Goal: Find specific page/section: Find specific page/section

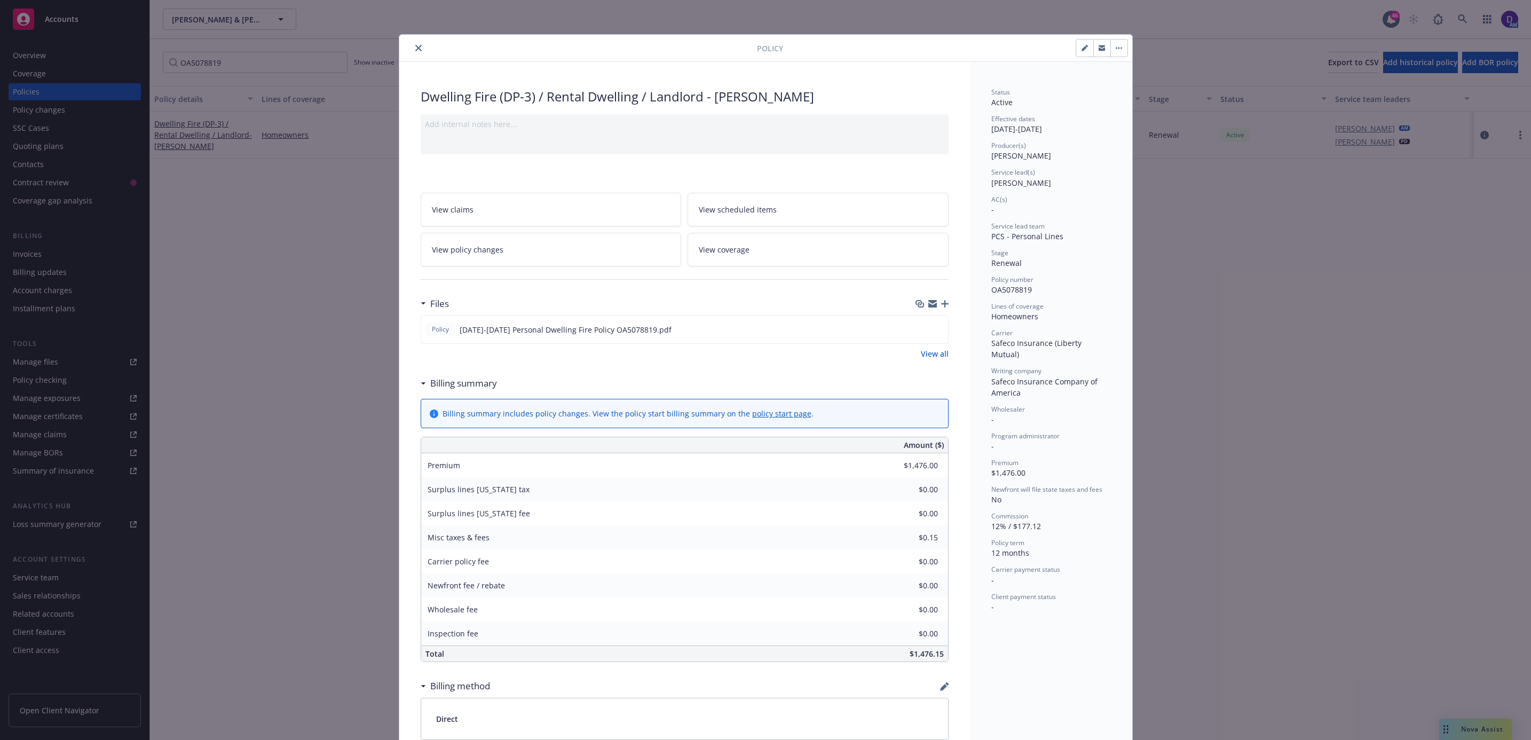
drag, startPoint x: 410, startPoint y: 48, endPoint x: 423, endPoint y: 53, distance: 13.7
click at [415, 49] on icon "close" at bounding box center [418, 48] width 6 height 6
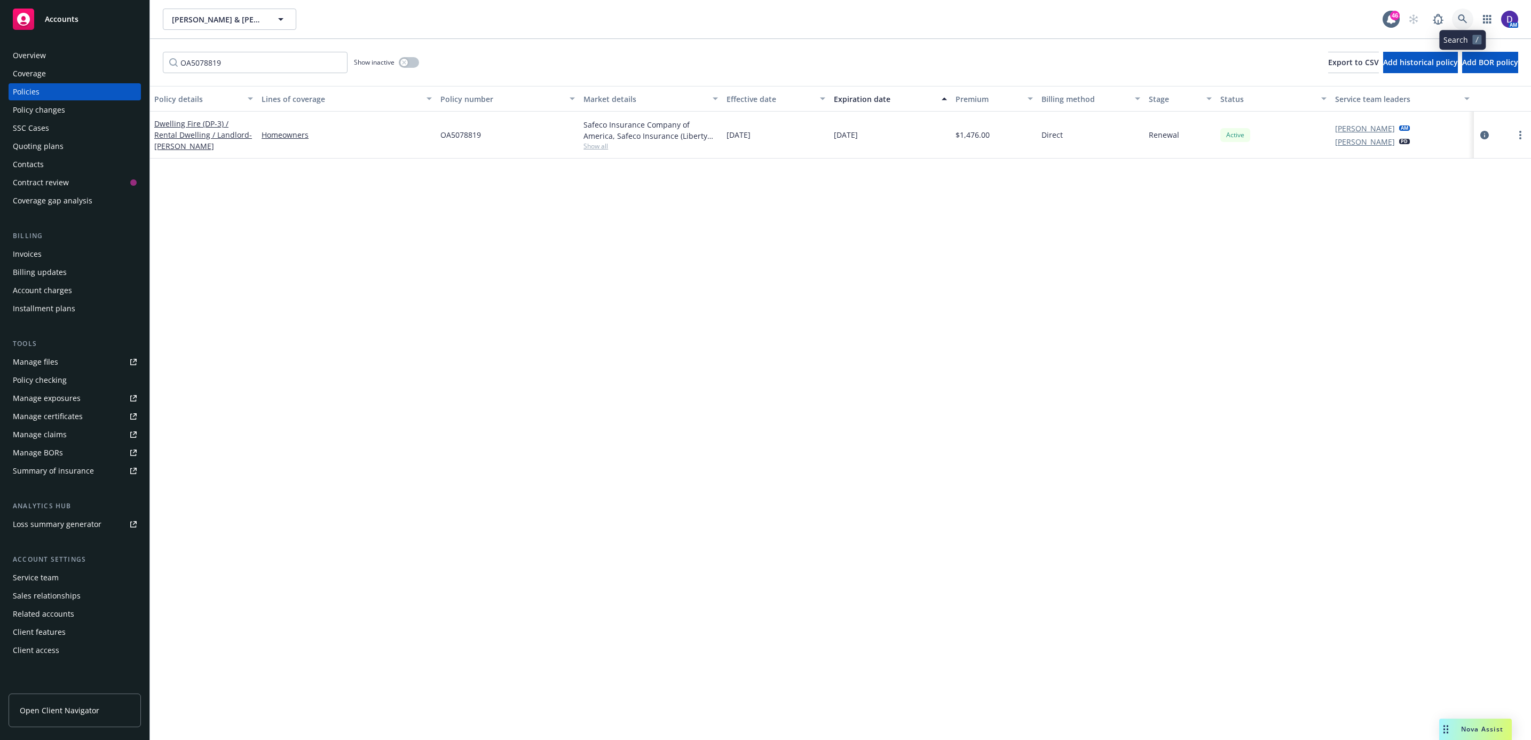
click at [1459, 15] on icon at bounding box center [1463, 19] width 10 height 10
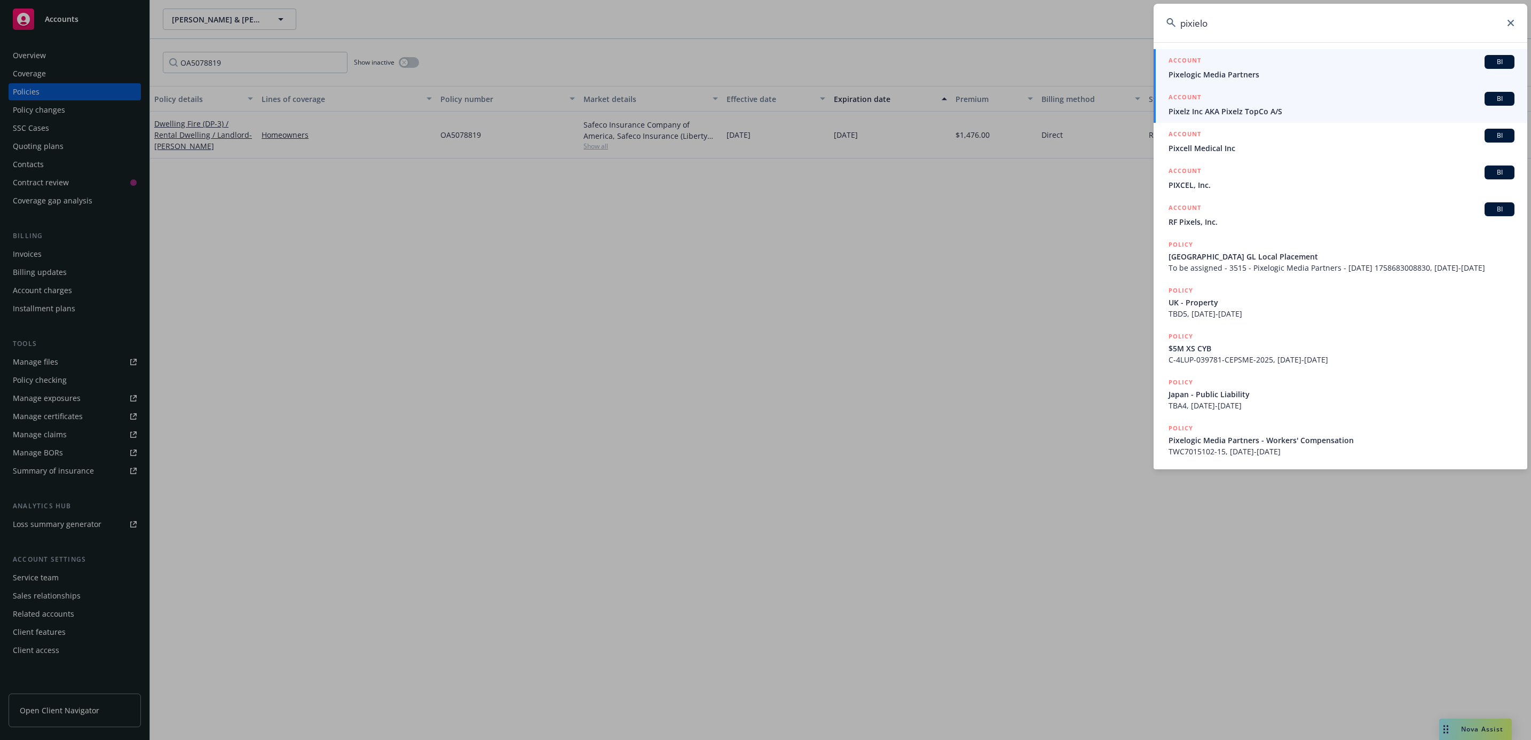
type input "pixielo"
click at [1253, 69] on span "Pixelogic Media Partners" at bounding box center [1342, 74] width 346 height 11
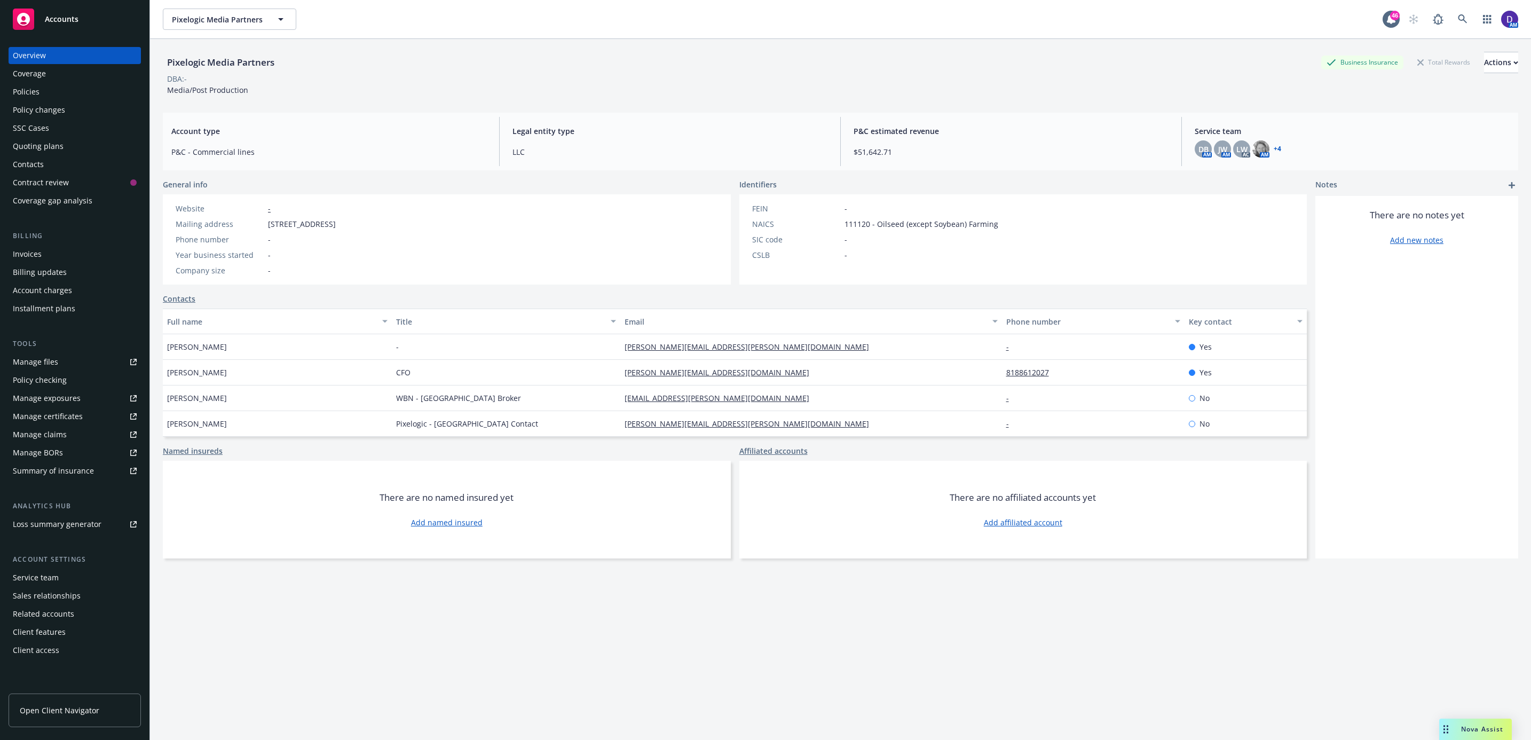
click at [58, 90] on div "Policies" at bounding box center [75, 91] width 124 height 17
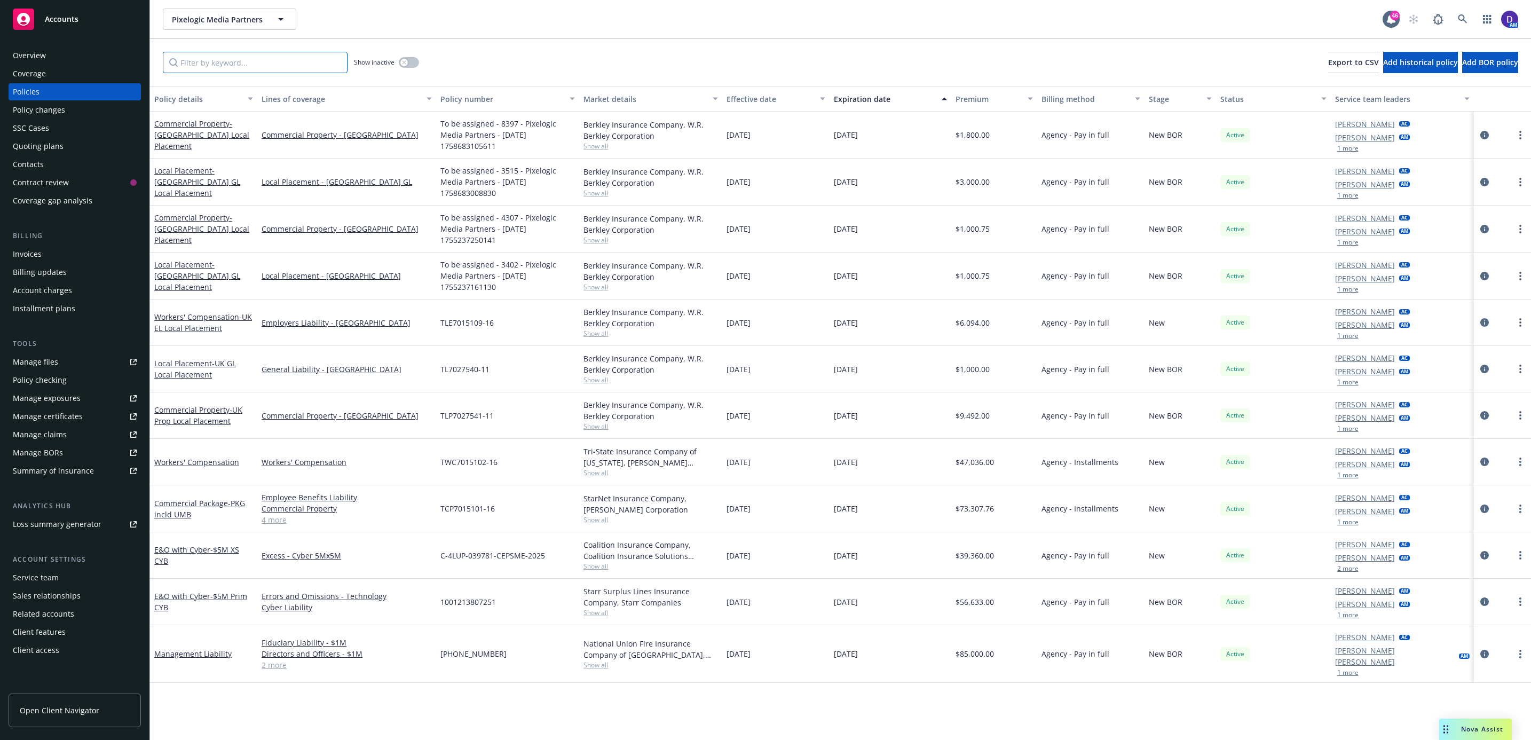
click at [322, 61] on input "Filter by keyword..." at bounding box center [255, 62] width 185 height 21
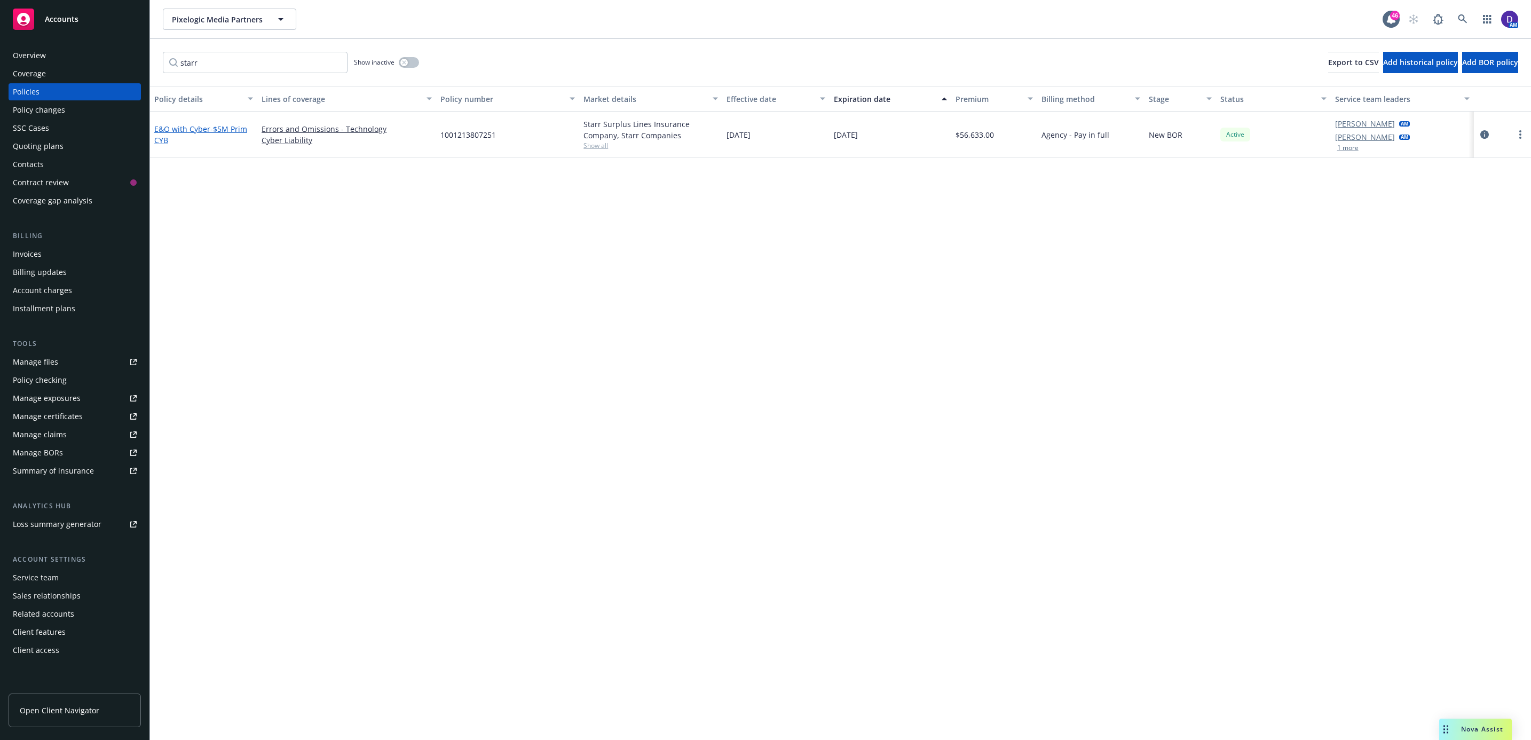
click at [203, 128] on link "E&O with Cyber - $5M Prim CYB" at bounding box center [200, 134] width 93 height 21
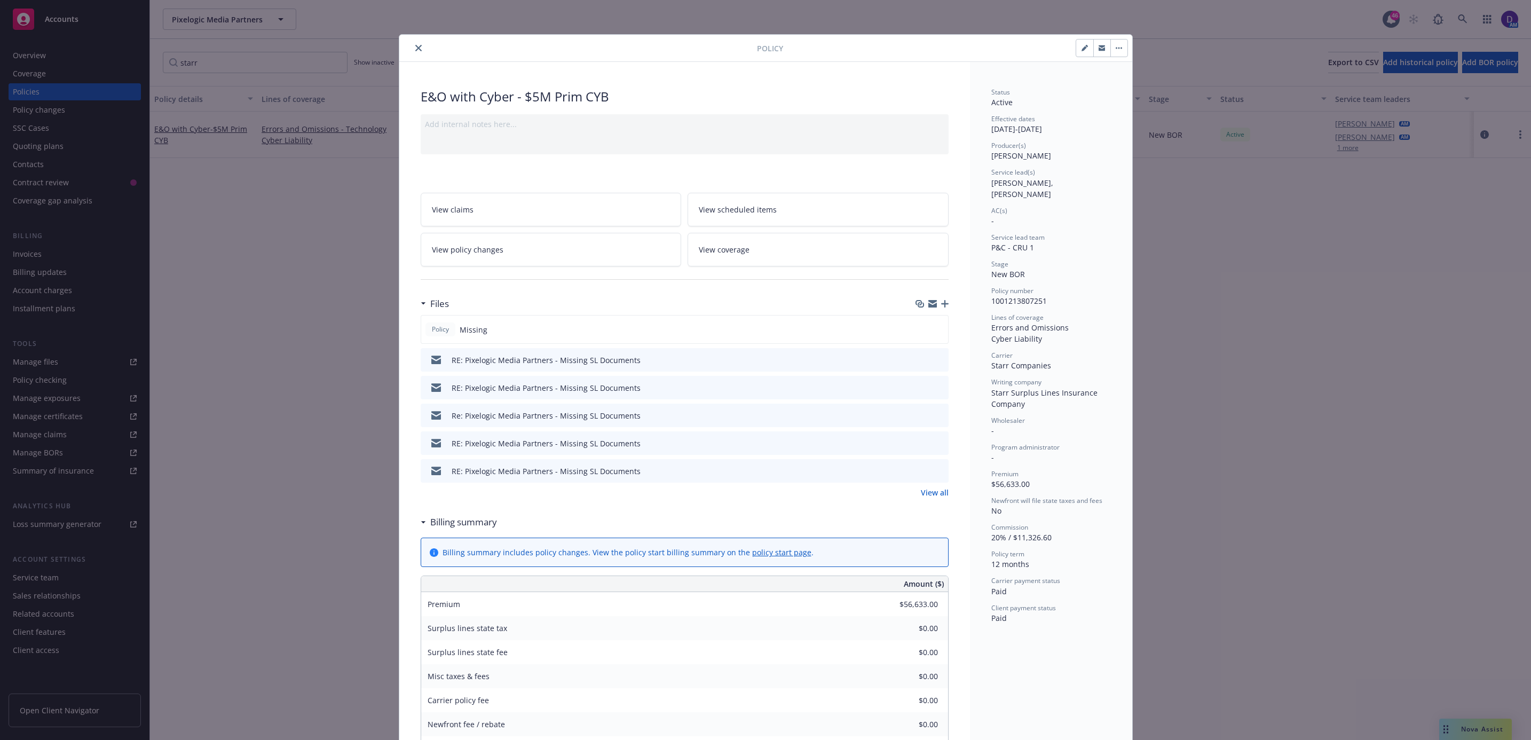
click at [415, 48] on icon "close" at bounding box center [418, 48] width 6 height 6
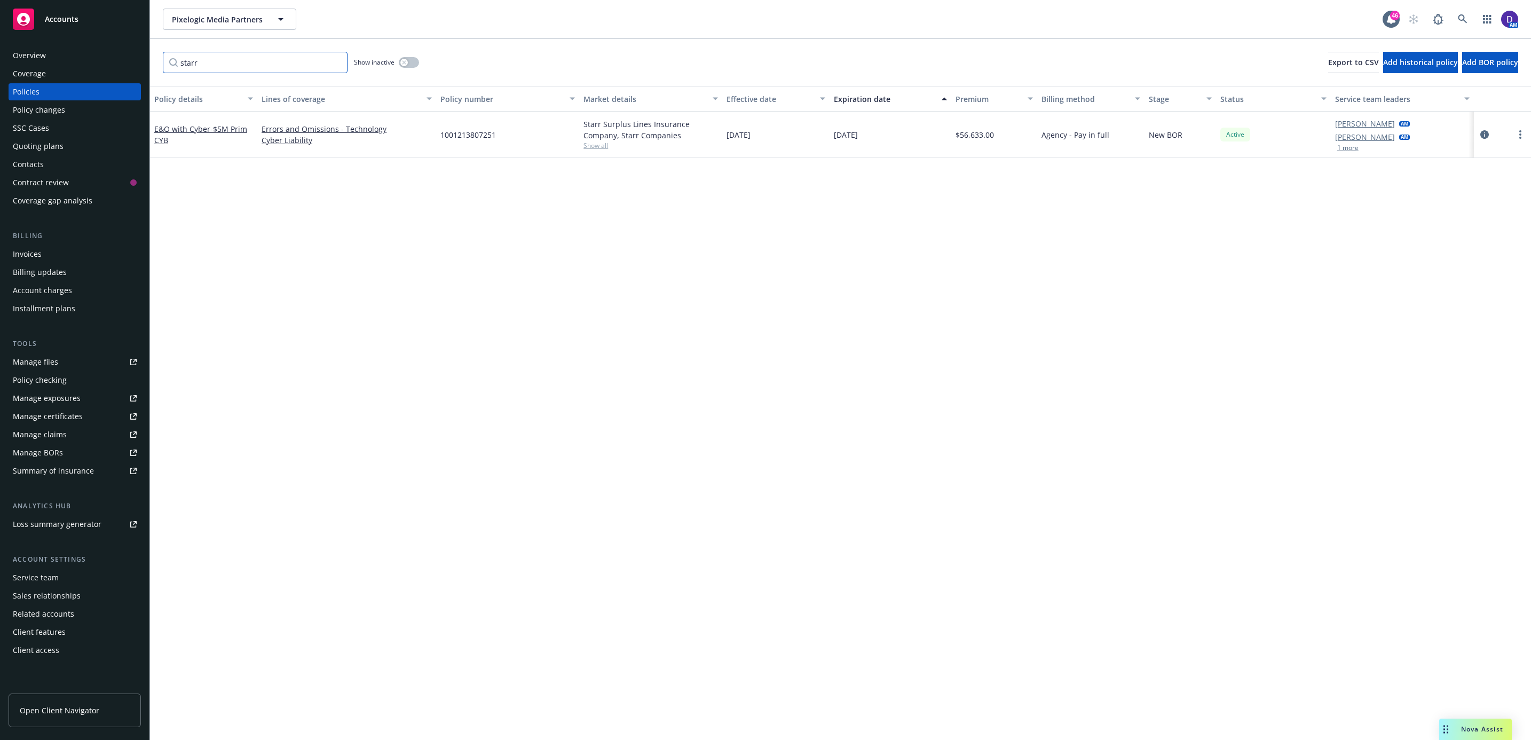
click at [285, 64] on input "starr" at bounding box center [255, 62] width 185 height 21
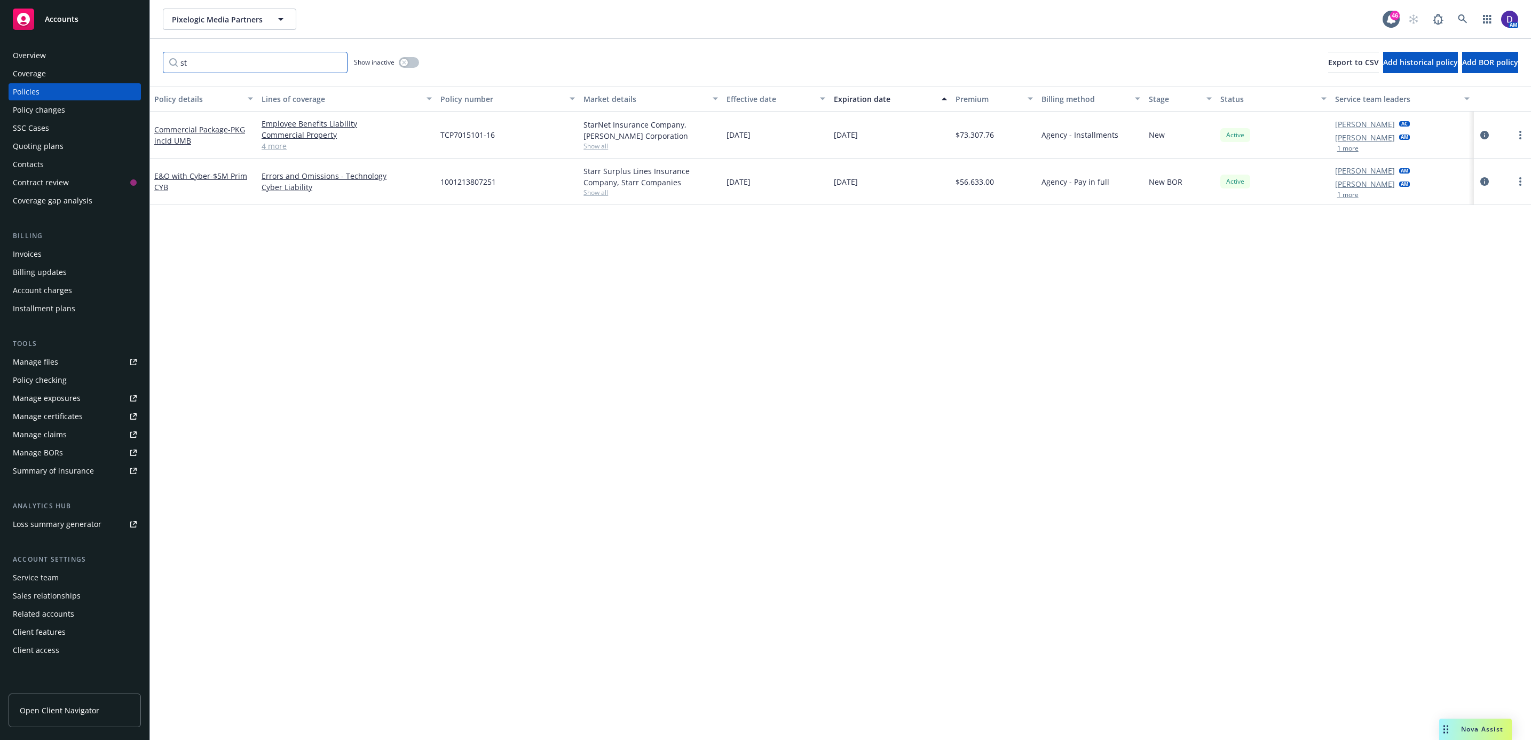
type input "s"
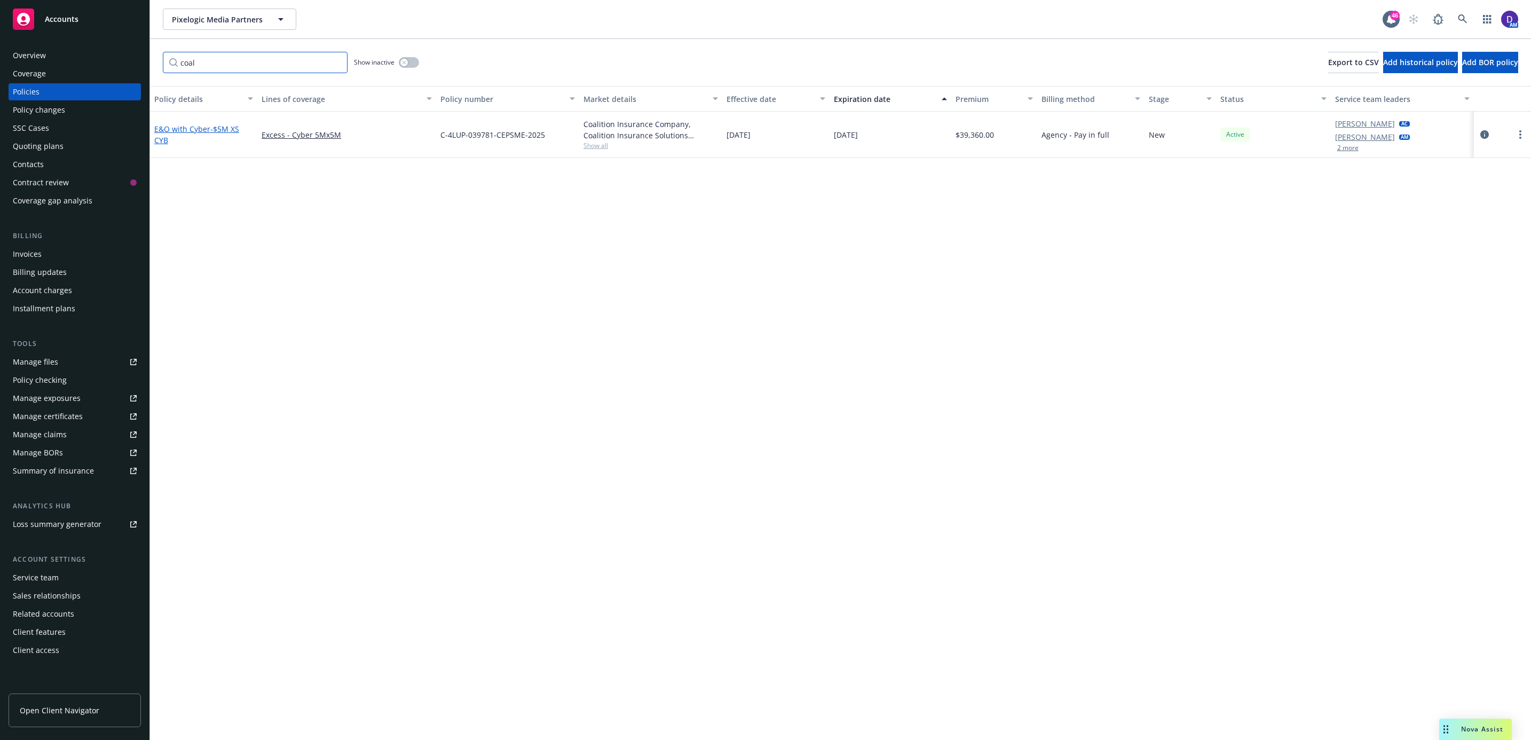
type input "coal"
click at [165, 124] on link "E&O with Cyber - $5M XS CYB" at bounding box center [196, 134] width 85 height 21
